Goal: Information Seeking & Learning: Learn about a topic

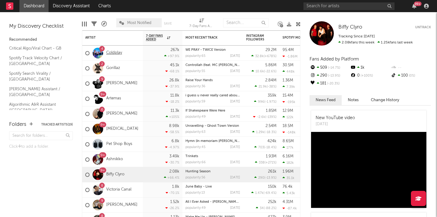
click at [114, 53] on link "Coldplay" at bounding box center [114, 52] width 16 height 5
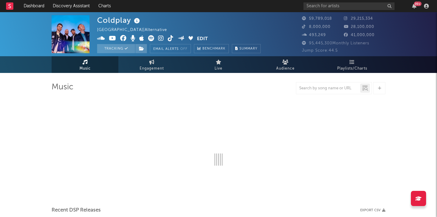
select select "6m"
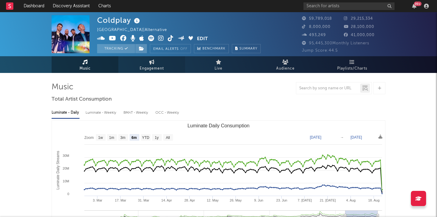
click at [149, 68] on span "Engagement" at bounding box center [152, 68] width 24 height 7
select select "1w"
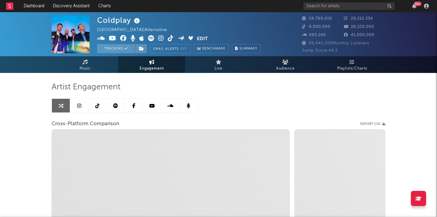
click at [115, 109] on link at bounding box center [116, 106] width 18 height 14
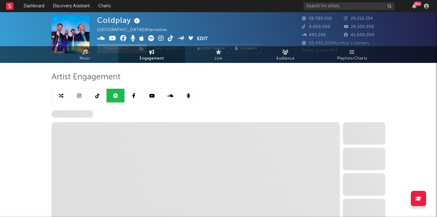
select select "6m"
select select "1w"
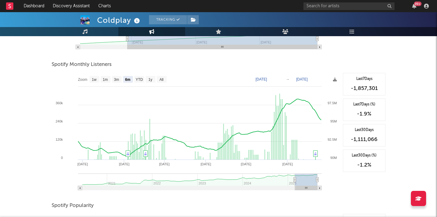
scroll to position [201, 0]
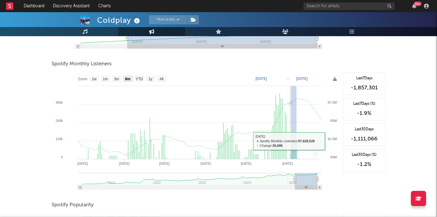
drag, startPoint x: 297, startPoint y: 148, endPoint x: 291, endPoint y: 149, distance: 5.5
type input "[DATE]"
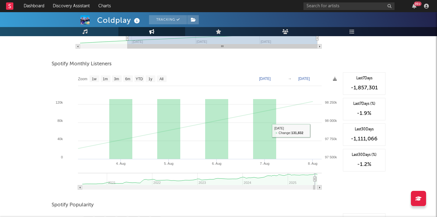
click at [291, 149] on rect at bounding box center [196, 133] width 289 height 122
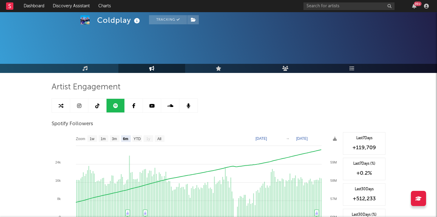
select select "1m"
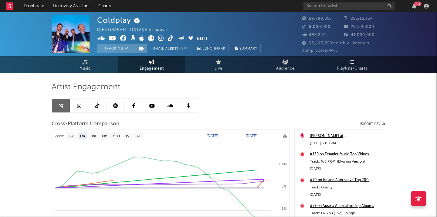
click at [150, 53] on div "[PERSON_NAME] [GEOGRAPHIC_DATA] | Alternative Edit Tracking Email Alerts Off Be…" at bounding box center [218, 34] width 437 height 44
click at [150, 65] on span "Engagement" at bounding box center [152, 68] width 24 height 7
click at [113, 110] on link at bounding box center [116, 106] width 18 height 14
select select "6m"
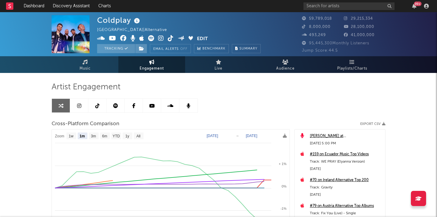
select select "1w"
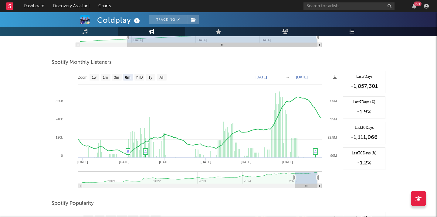
scroll to position [201, 0]
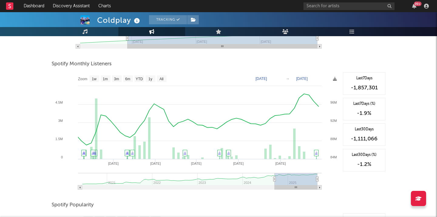
type input "[DATE]"
select select "1y"
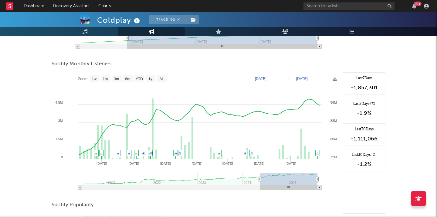
type input "[DATE]"
select select "1y"
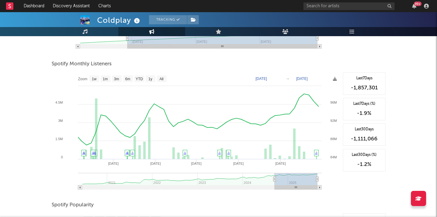
type input "[DATE]"
select select "1y"
type input "[DATE]"
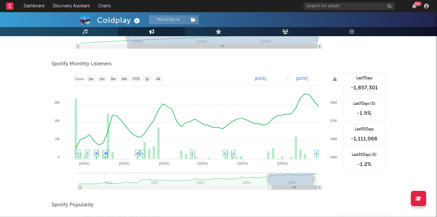
select select "1y"
type input "[DATE]"
select select "1y"
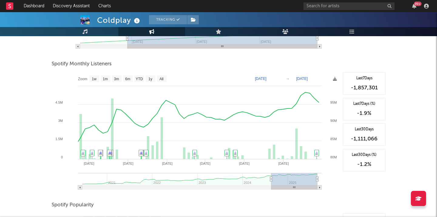
type input "[DATE]"
select select "1y"
type input "[DATE]"
select select "1y"
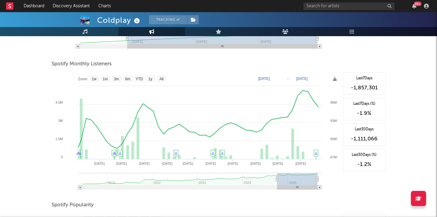
drag, startPoint x: 295, startPoint y: 180, endPoint x: 276, endPoint y: 181, distance: 18.3
click at [277, 181] on g at bounding box center [200, 181] width 244 height 17
type input "[DATE]"
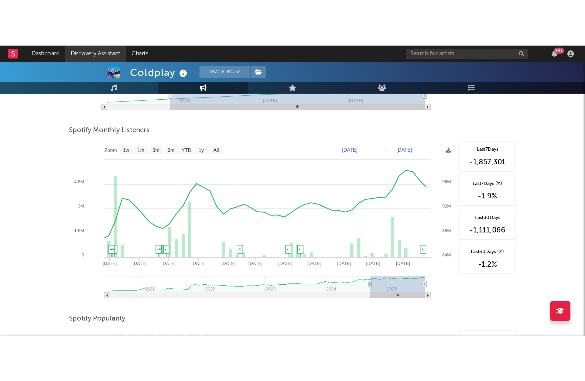
scroll to position [197, 0]
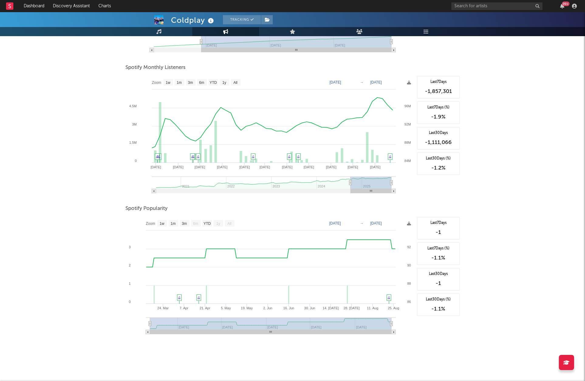
click at [393, 183] on rect at bounding box center [269, 137] width 289 height 122
drag, startPoint x: 391, startPoint y: 182, endPoint x: 408, endPoint y: 183, distance: 17.0
click at [408, 183] on icon "Created with Highcharts 10.3.3 [DATE] '[DATE] Nov '[DATE] May '[DATE] Feb '[DAT…" at bounding box center [269, 137] width 289 height 122
